Goal: Task Accomplishment & Management: Use online tool/utility

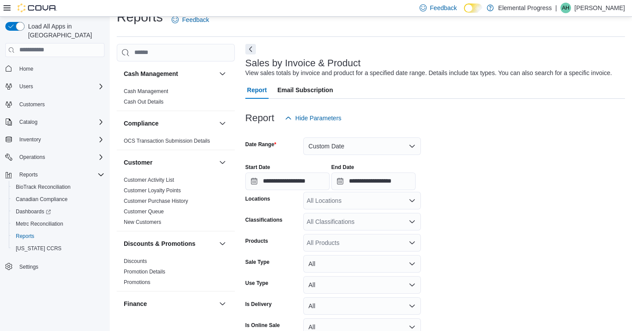
scroll to position [29, 0]
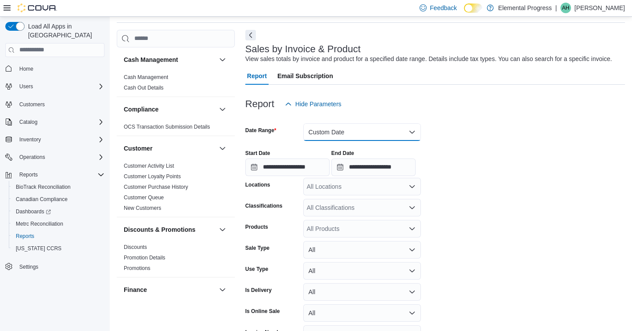
click at [353, 141] on button "Custom Date" at bounding box center [362, 132] width 118 height 18
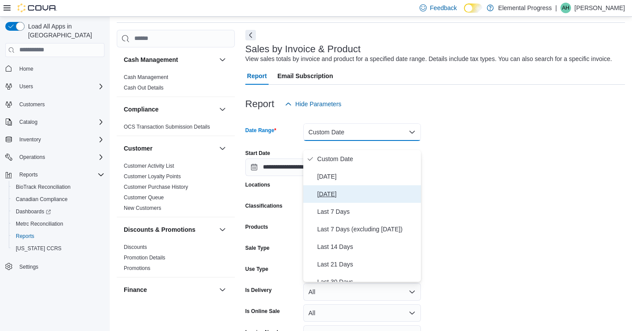
click at [330, 192] on span "[DATE]" at bounding box center [367, 194] width 100 height 11
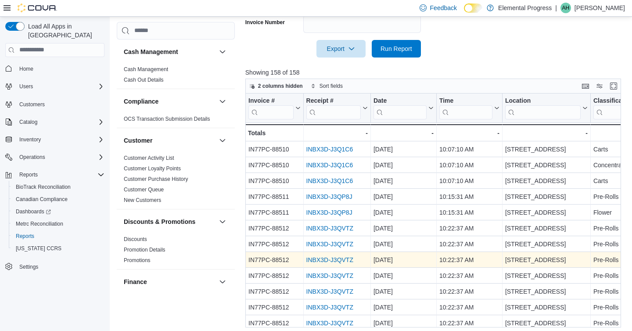
scroll to position [335, 0]
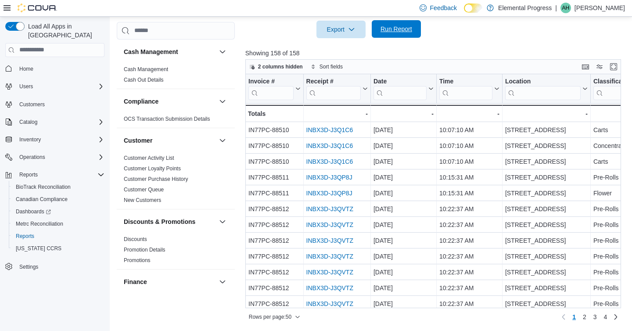
click at [396, 33] on span "Run Report" at bounding box center [397, 29] width 32 height 9
click at [292, 316] on span "Rows per page : 50" at bounding box center [270, 316] width 43 height 7
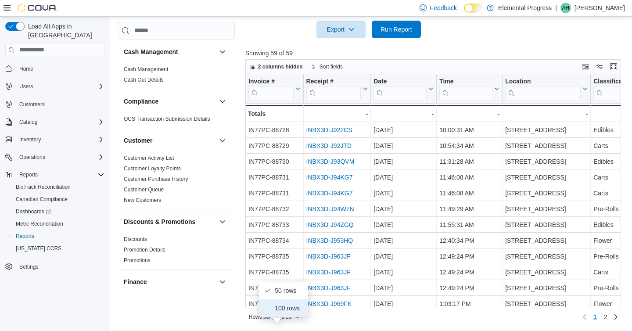
click at [292, 304] on button "100 rows" at bounding box center [283, 308] width 49 height 18
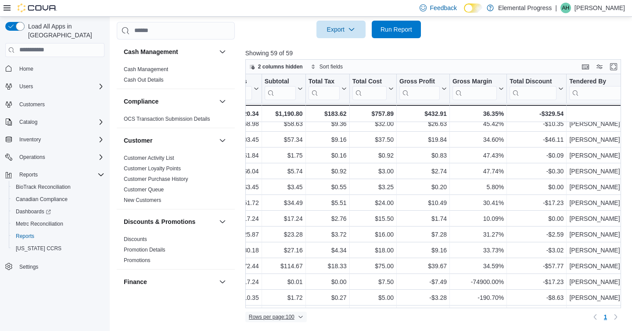
scroll to position [245, 853]
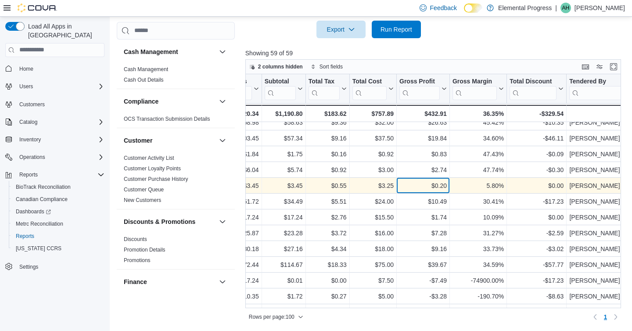
click at [406, 184] on div "$0.20" at bounding box center [423, 185] width 47 height 11
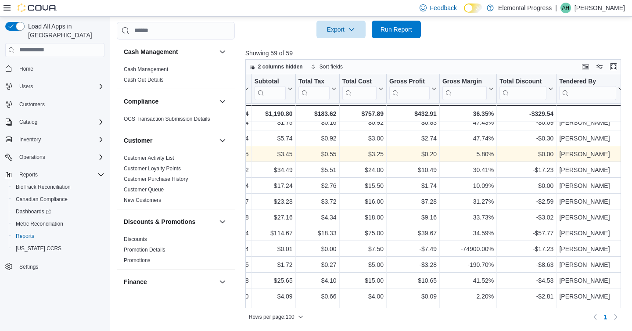
scroll to position [285, 863]
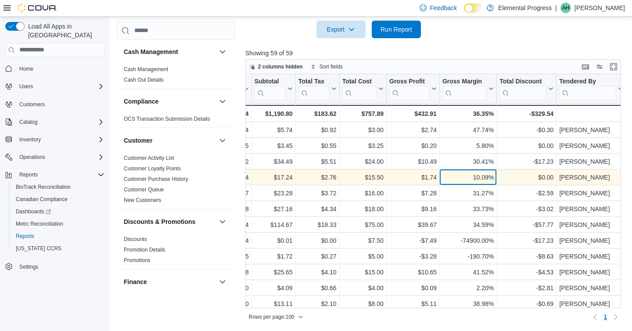
click at [476, 182] on div "10.09%" at bounding box center [468, 177] width 51 height 11
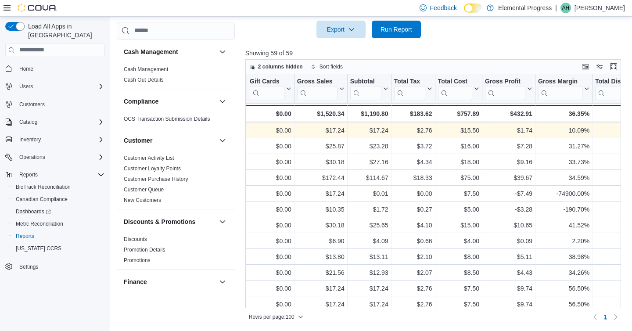
scroll to position [336, 767]
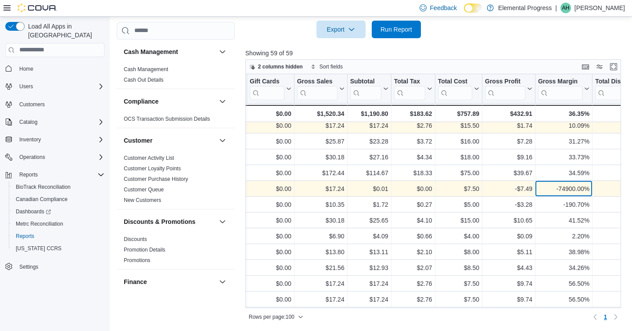
click at [566, 188] on div "-74900.00%" at bounding box center [563, 189] width 51 height 11
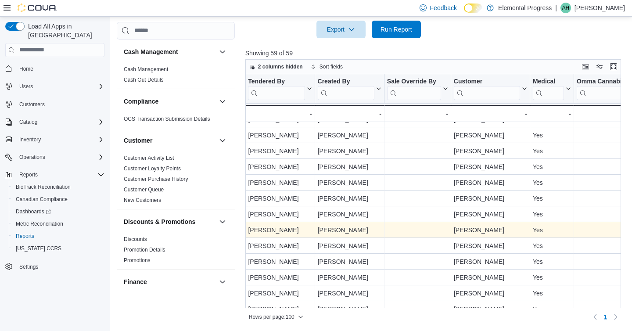
scroll to position [469, 1159]
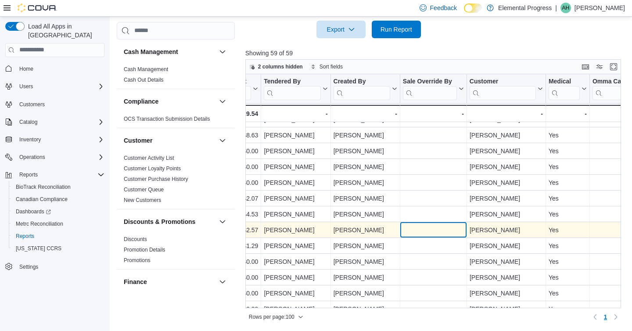
click at [413, 229] on div "- Sale Override By, column 22, row 37" at bounding box center [433, 230] width 61 height 10
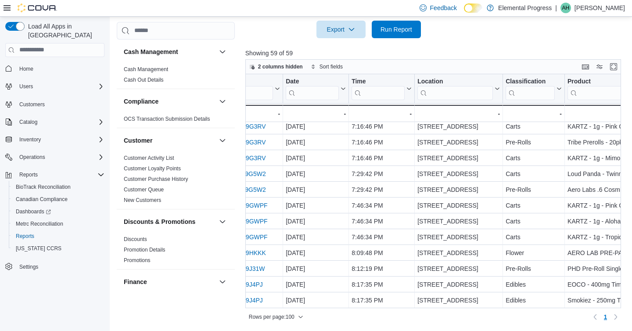
scroll to position [746, 0]
